Goal: Obtain resource: Obtain resource

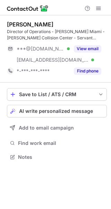
scroll to position [152, 111]
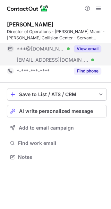
click at [95, 48] on button "View email" at bounding box center [87, 48] width 27 height 7
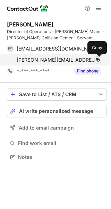
click at [100, 60] on span at bounding box center [98, 60] width 6 height 6
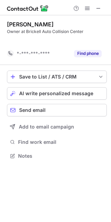
scroll to position [3, 3]
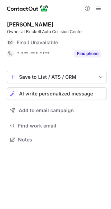
scroll to position [3, 3]
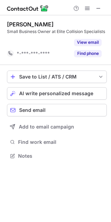
scroll to position [3, 3]
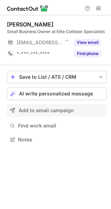
scroll to position [3, 3]
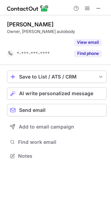
scroll to position [3, 3]
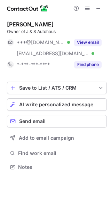
scroll to position [162, 111]
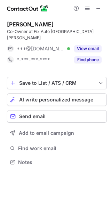
scroll to position [151, 111]
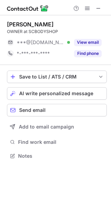
scroll to position [151, 111]
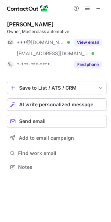
scroll to position [162, 111]
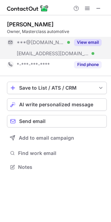
click at [85, 41] on button "View email" at bounding box center [87, 42] width 27 height 7
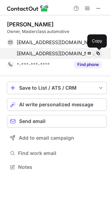
click at [99, 54] on span at bounding box center [98, 54] width 6 height 6
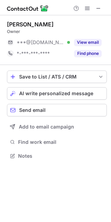
scroll to position [151, 111]
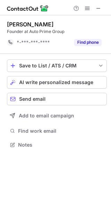
scroll to position [3, 3]
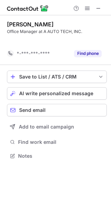
scroll to position [3, 3]
